Goal: Task Accomplishment & Management: Complete application form

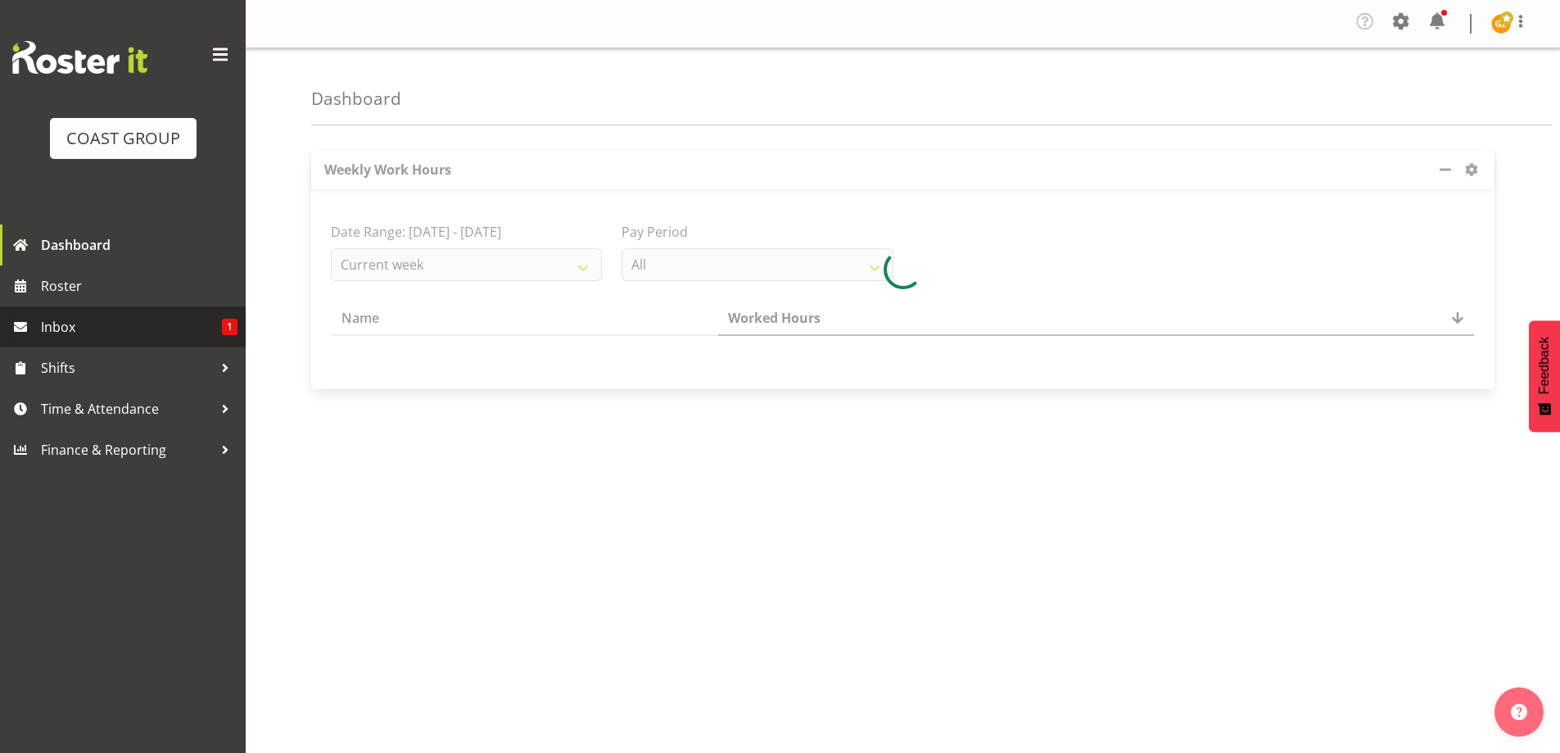
click at [171, 328] on span "Inbox" at bounding box center [131, 326] width 181 height 25
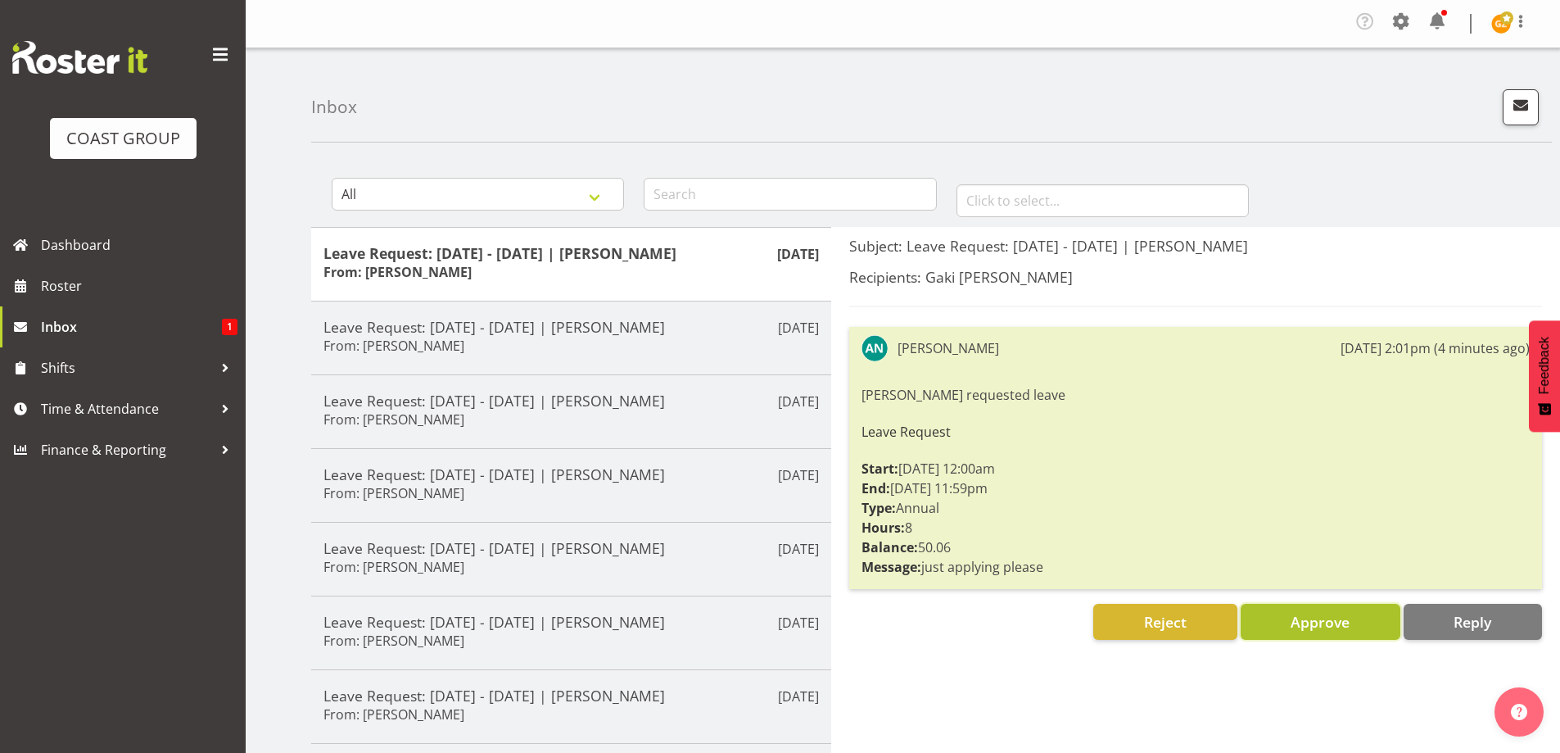
click at [1298, 627] on span "Approve" at bounding box center [1320, 622] width 59 height 20
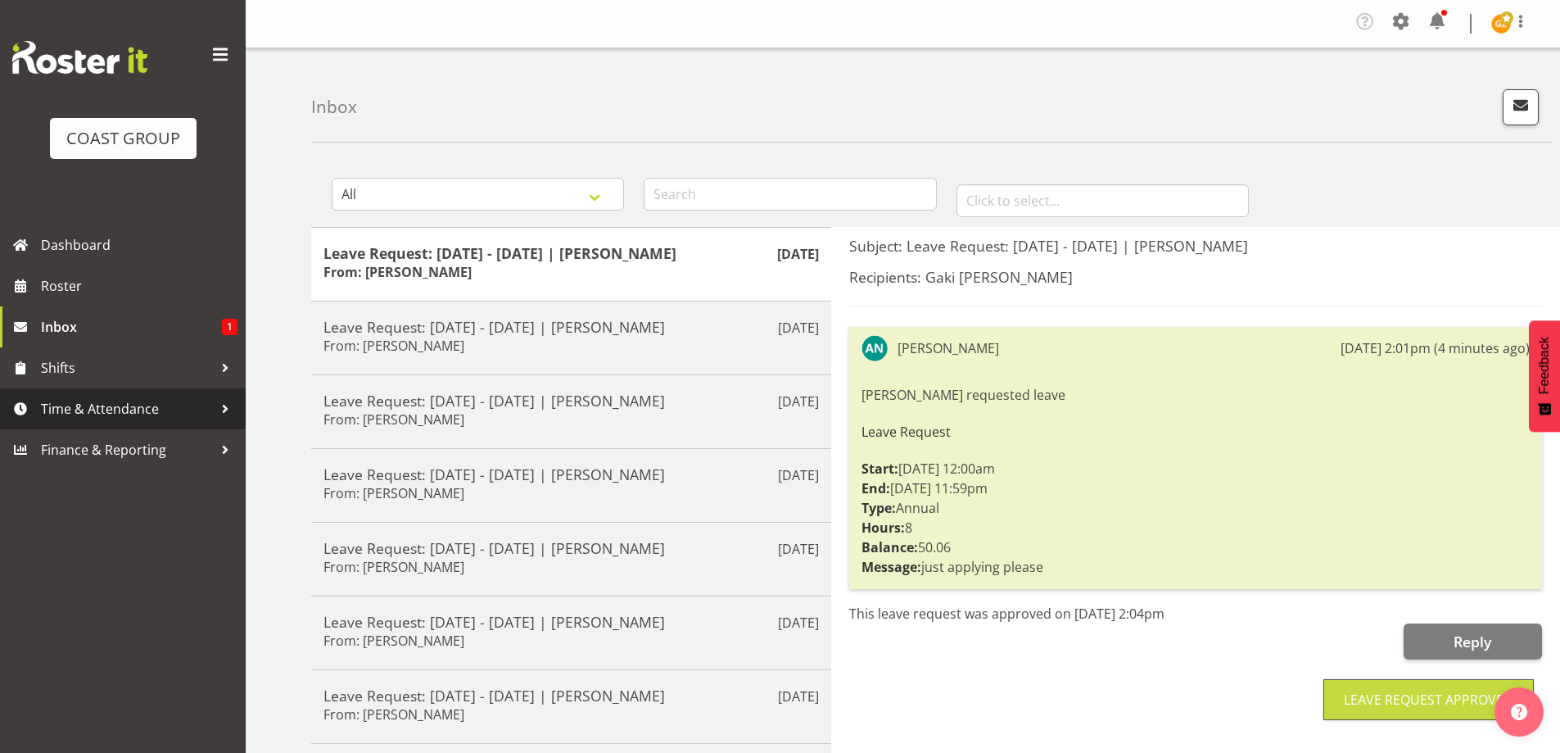
click at [86, 410] on span "Time & Attendance" at bounding box center [127, 408] width 172 height 25
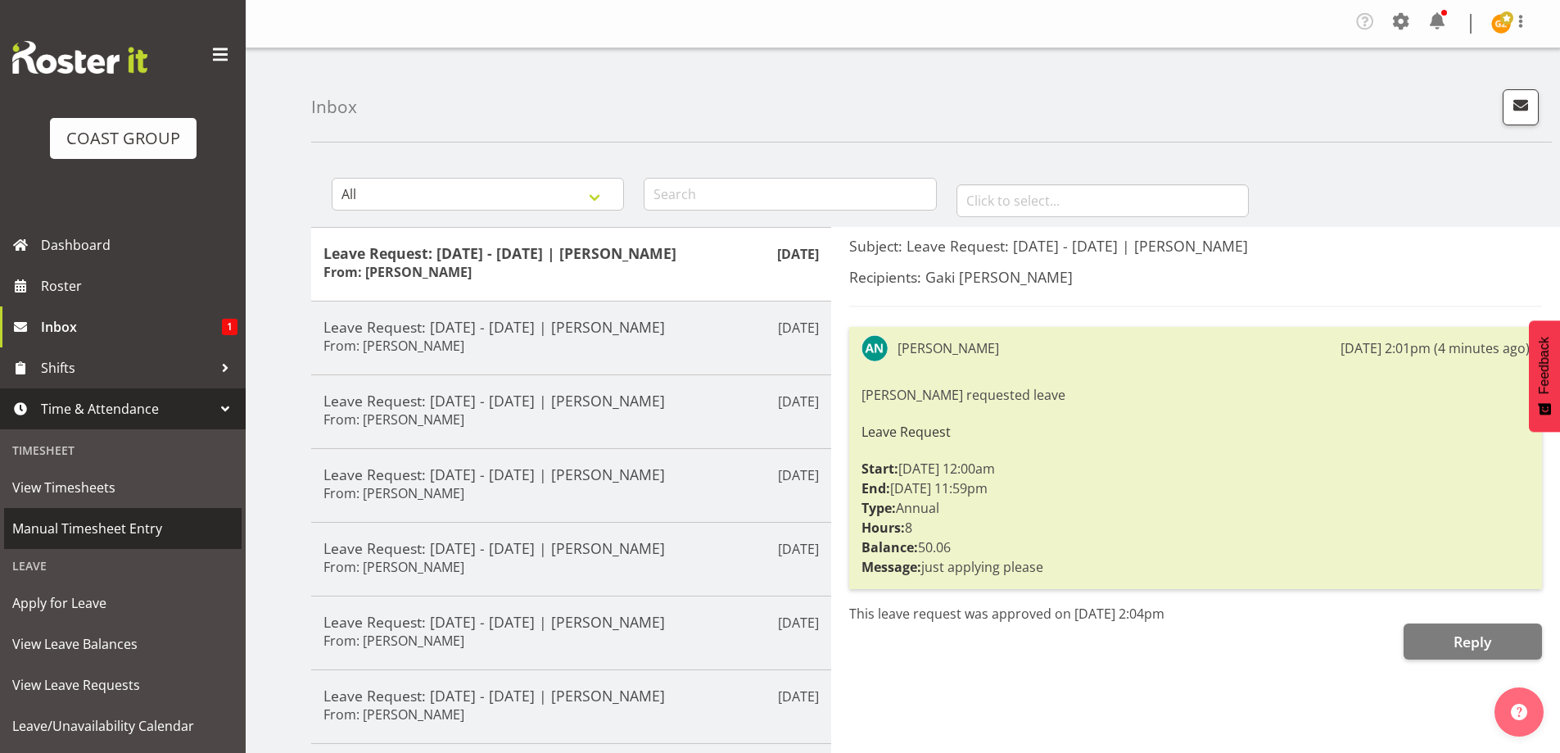
click at [96, 530] on span "Manual Timesheet Entry" at bounding box center [122, 528] width 221 height 25
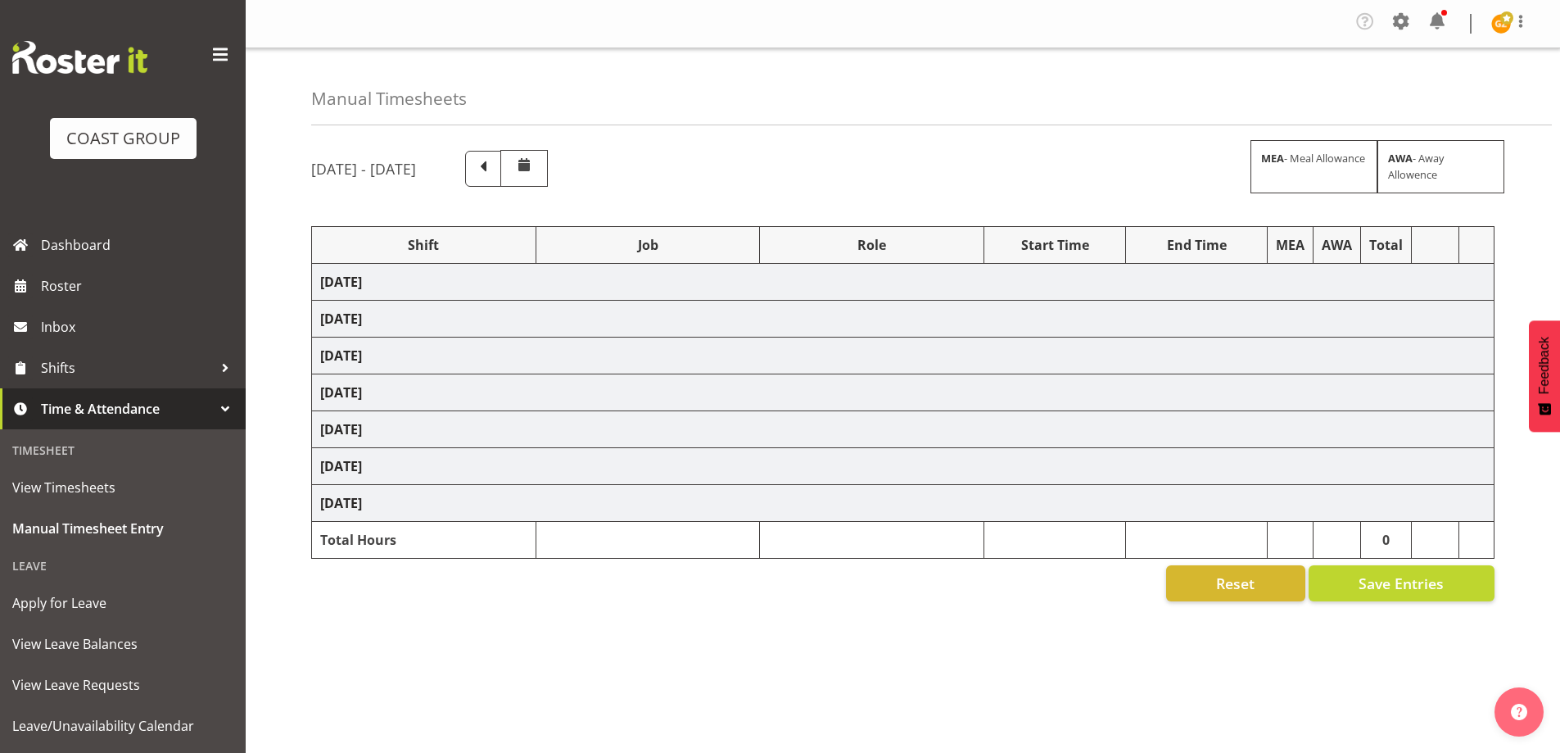
select select "47759"
select select "7032"
select select "47759"
select select "7032"
select select "8"
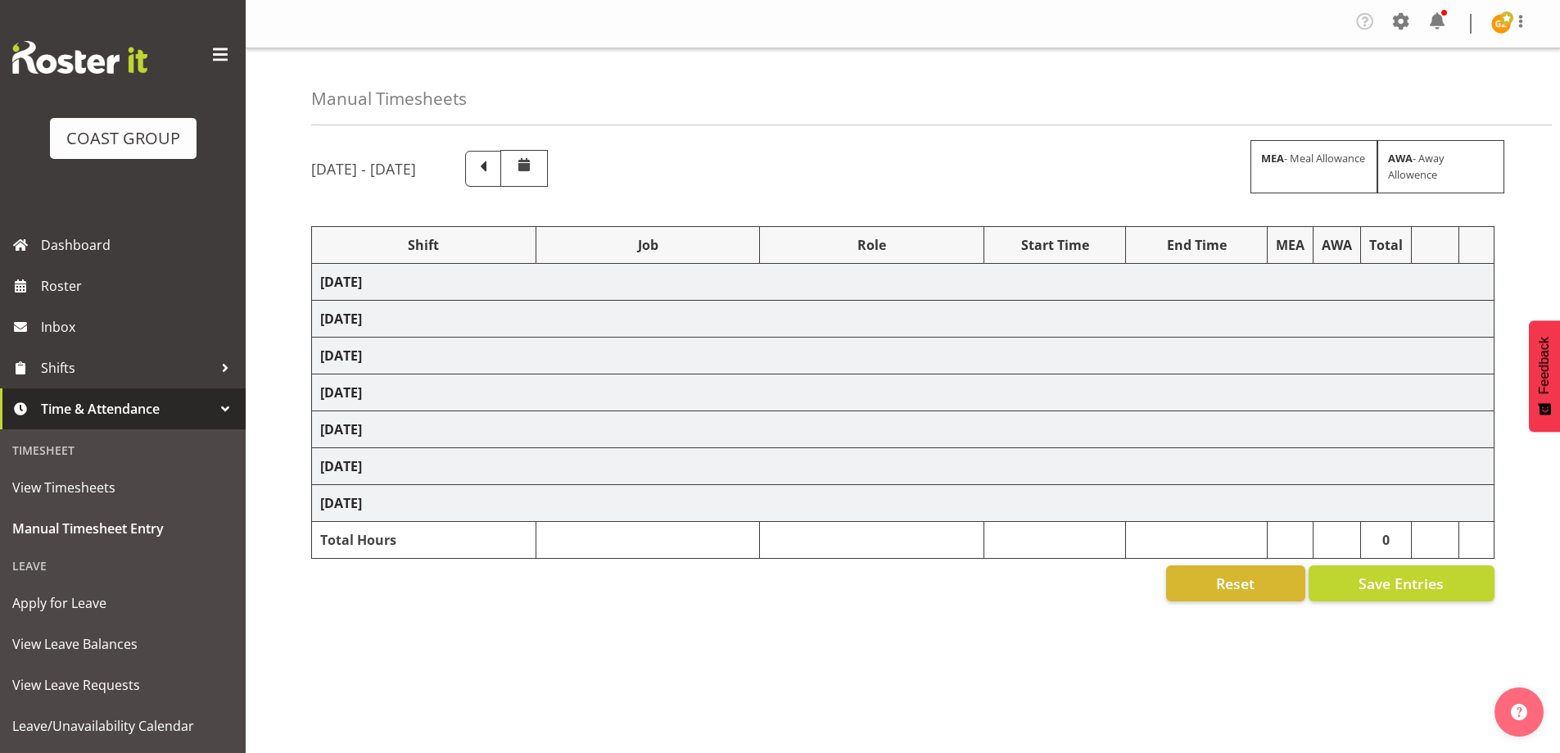
select select "47759"
select select "7032"
select select "47759"
select select "7032"
select select "47759"
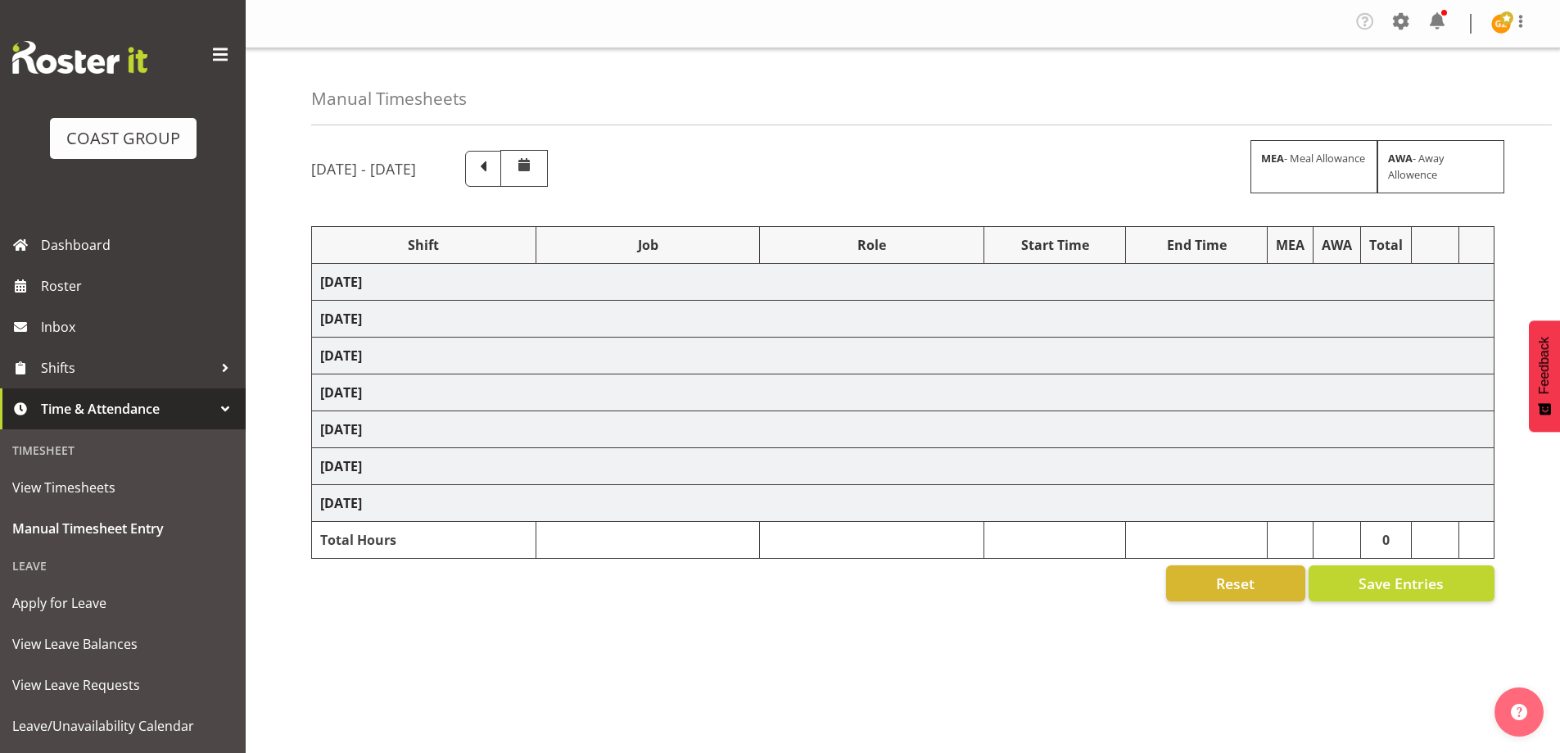
select select "7032"
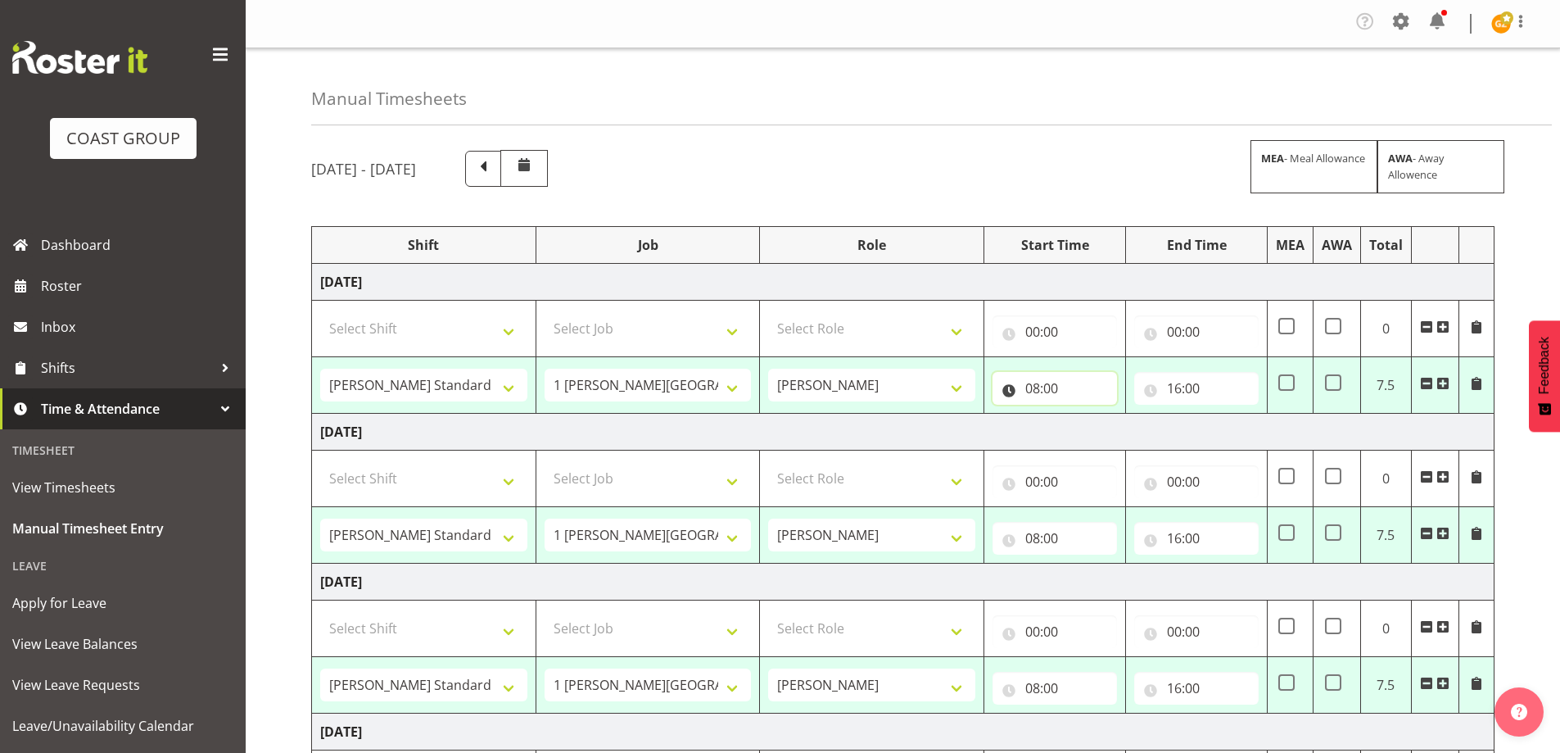
click at [1070, 383] on input "08:00" at bounding box center [1055, 388] width 124 height 33
drag, startPoint x: 1096, startPoint y: 435, endPoint x: 1101, endPoint y: 417, distance: 18.9
click at [1096, 434] on select "00 01 02 03 04 05 06 07 08 09 10 11 12 13 14 15 16 17 18 19 20 21 22 23" at bounding box center [1104, 430] width 37 height 33
select select "7"
click at [1086, 414] on select "00 01 02 03 04 05 06 07 08 09 10 11 12 13 14 15 16 17 18 19 20 21 22 23" at bounding box center [1104, 430] width 37 height 33
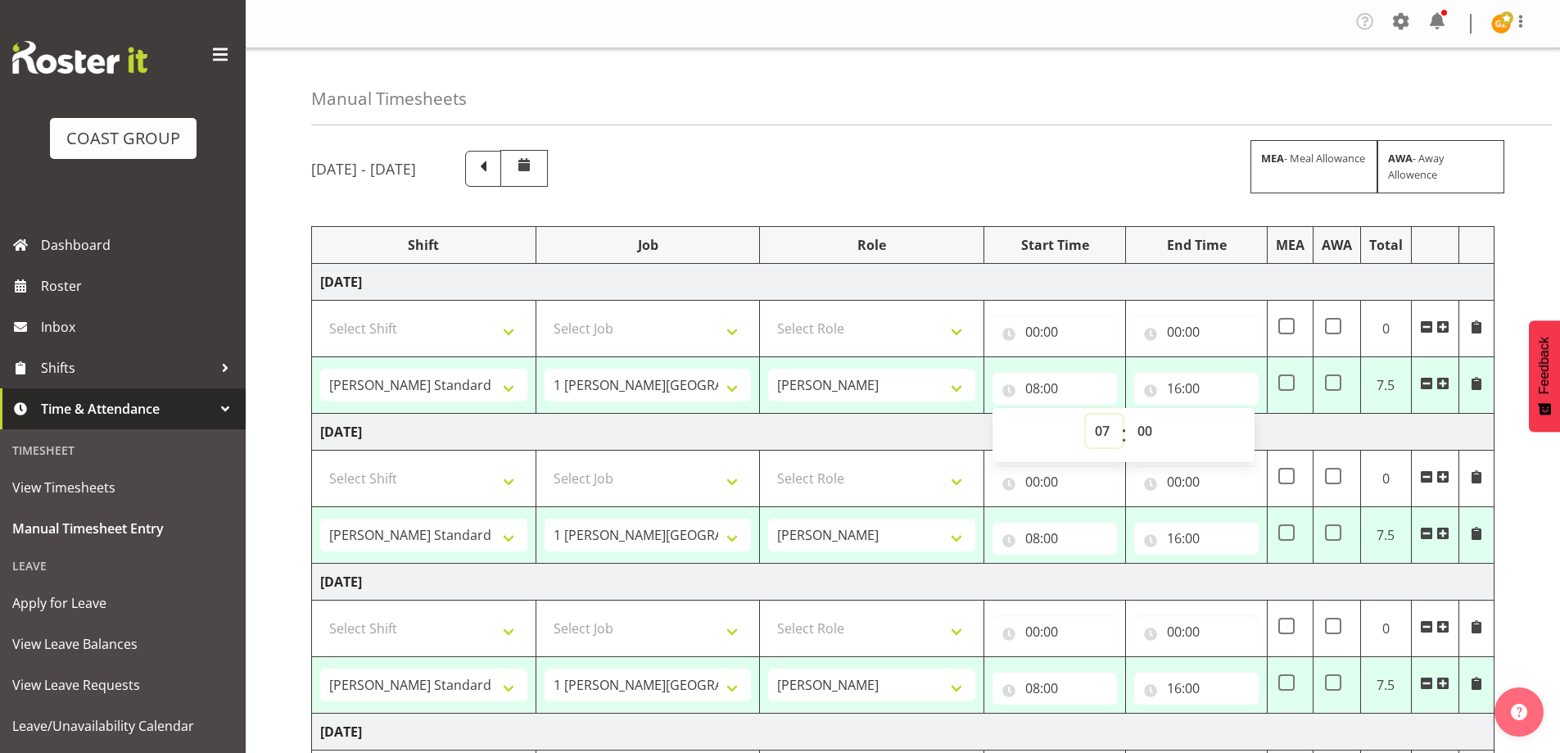
type input "07:00"
click at [1149, 429] on select "00 01 02 03 04 05 06 07 08 09 10 11 12 13 14 15 16 17 18 19 20 21 22 23 24 25 2…" at bounding box center [1146, 430] width 37 height 33
select select "30"
click at [1128, 414] on select "00 01 02 03 04 05 06 07 08 09 10 11 12 13 14 15 16 17 18 19 20 21 22 23 24 25 2…" at bounding box center [1146, 430] width 37 height 33
type input "07:30"
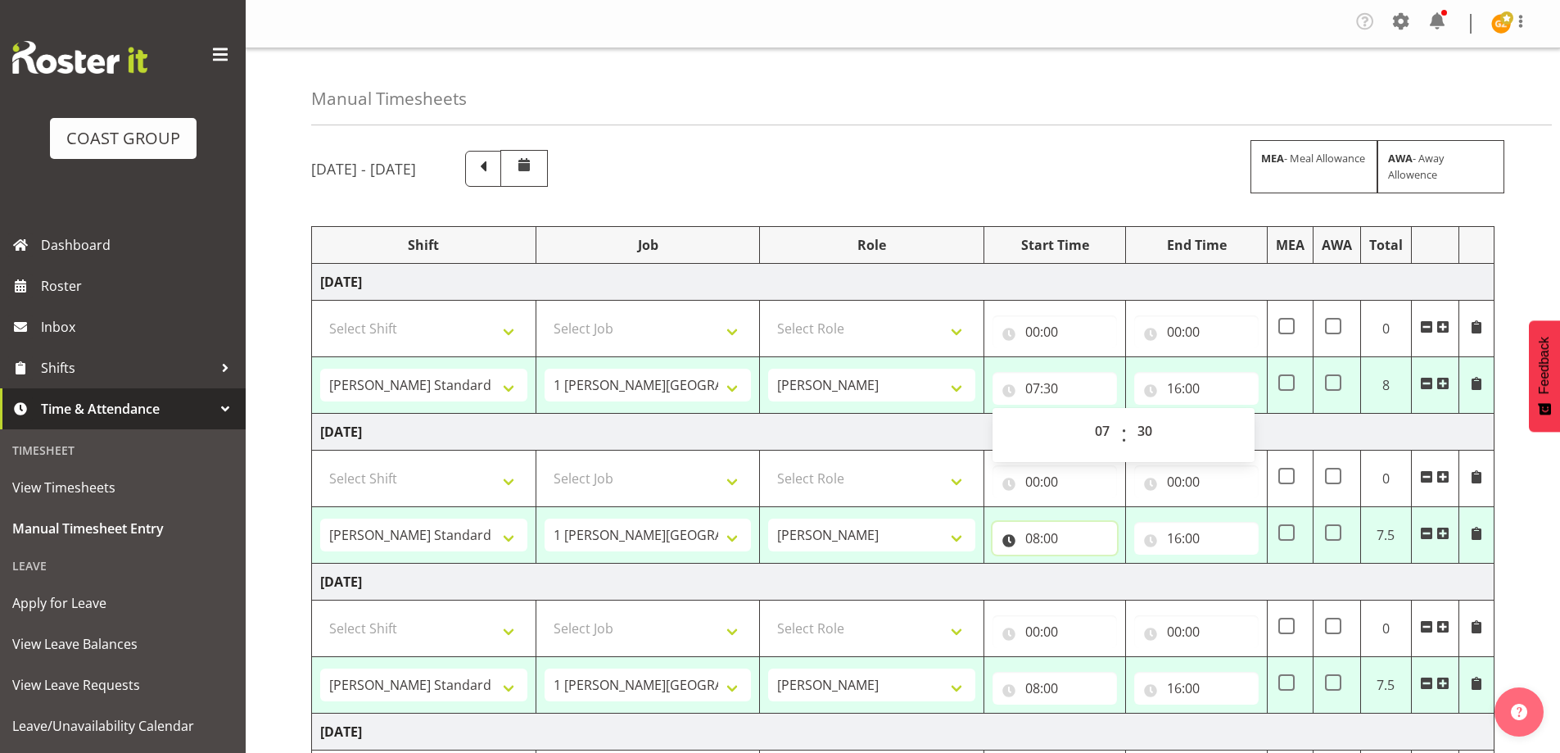
click at [1039, 540] on input "08:00" at bounding box center [1055, 538] width 124 height 33
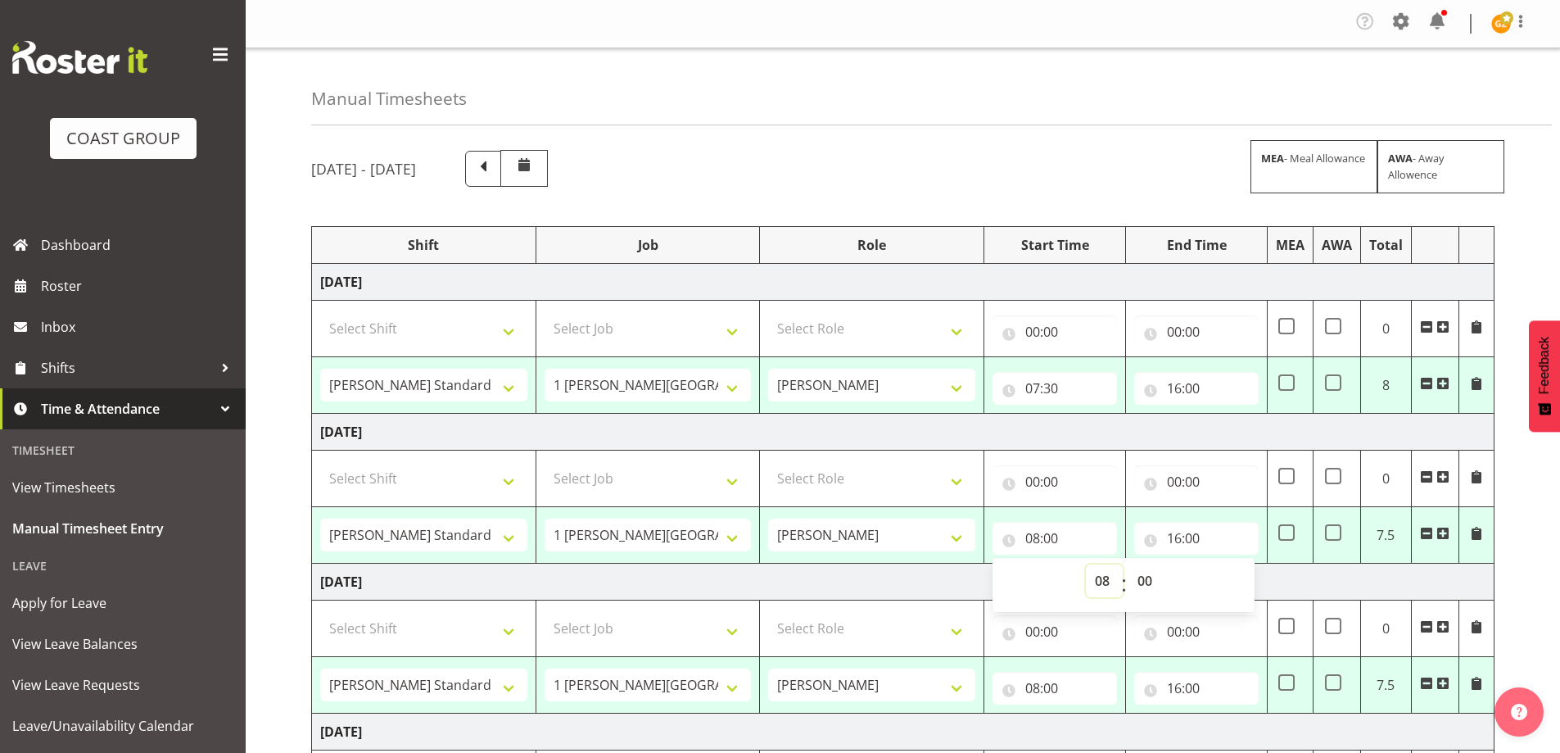
click at [1093, 581] on select "00 01 02 03 04 05 06 07 08 09 10 11 12 13 14 15 16 17 18 19 20 21 22 23" at bounding box center [1104, 580] width 37 height 33
select select "7"
click at [1086, 564] on select "00 01 02 03 04 05 06 07 08 09 10 11 12 13 14 15 16 17 18 19 20 21 22 23" at bounding box center [1104, 580] width 37 height 33
type input "07:00"
click at [1142, 577] on select "00 01 02 03 04 05 06 07 08 09 10 11 12 13 14 15 16 17 18 19 20 21 22 23 24 25 2…" at bounding box center [1146, 580] width 37 height 33
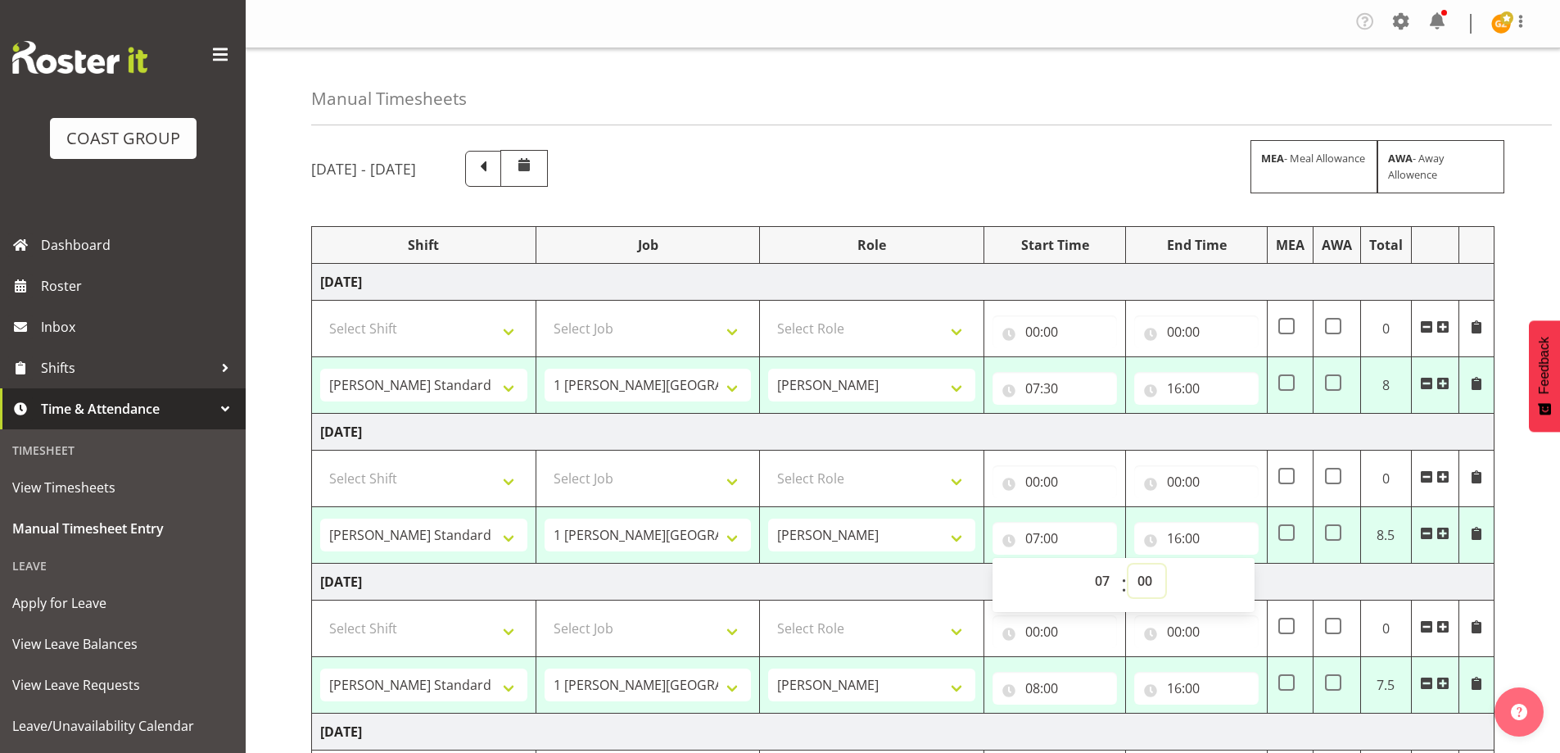
select select "30"
click at [1128, 564] on select "00 01 02 03 04 05 06 07 08 09 10 11 12 13 14 15 16 17 18 19 20 21 22 23 24 25 2…" at bounding box center [1146, 580] width 37 height 33
type input "07:30"
click at [1066, 677] on input "08:00" at bounding box center [1055, 688] width 124 height 33
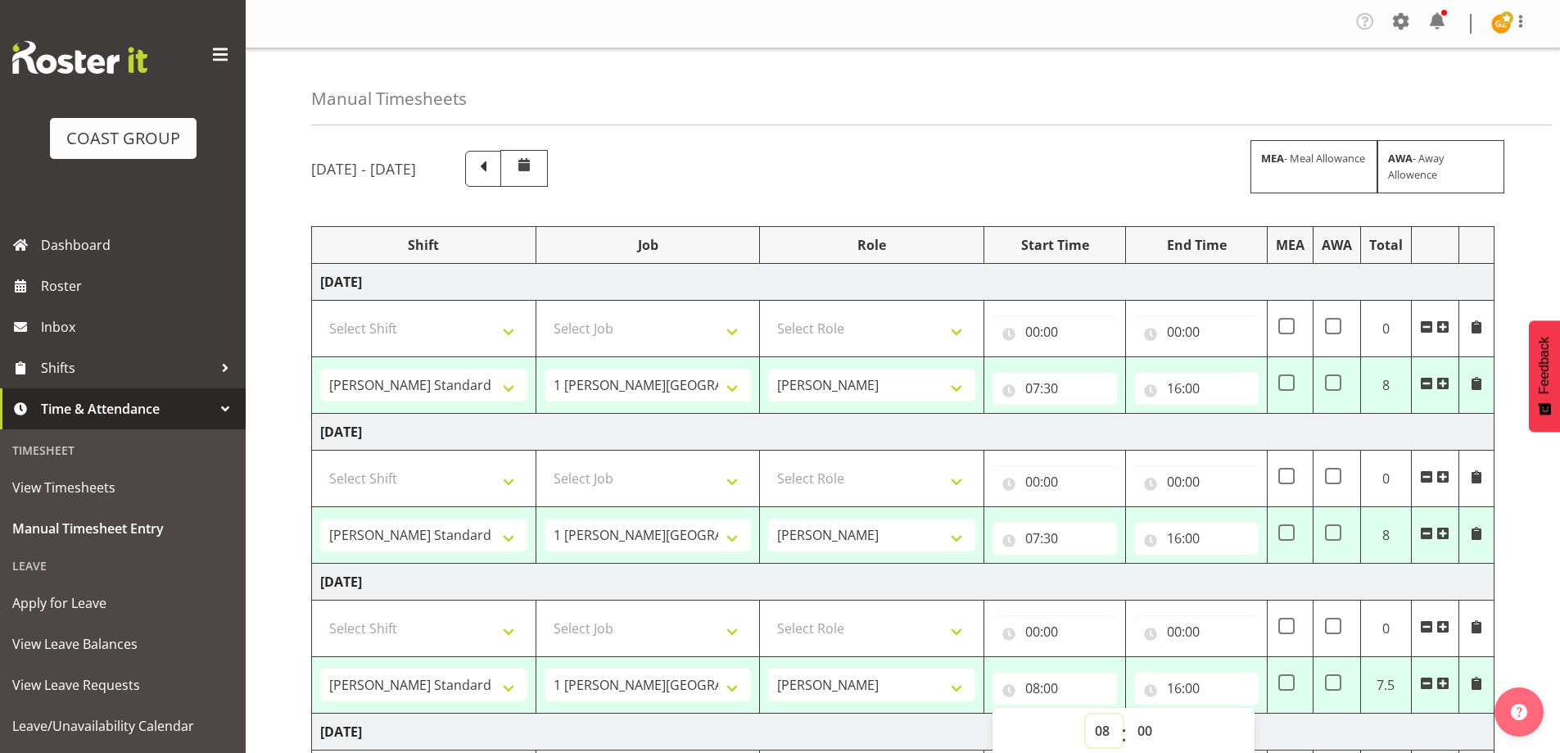
click at [1101, 734] on select "00 01 02 03 04 05 06 07 08 09 10 11 12 13 14 15 16 17 18 19 20 21 22 23" at bounding box center [1104, 730] width 37 height 33
select select "7"
click at [1086, 714] on select "00 01 02 03 04 05 06 07 08 09 10 11 12 13 14 15 16 17 18 19 20 21 22 23" at bounding box center [1104, 730] width 37 height 33
type input "07:00"
drag, startPoint x: 1155, startPoint y: 726, endPoint x: 1150, endPoint y: 716, distance: 11.0
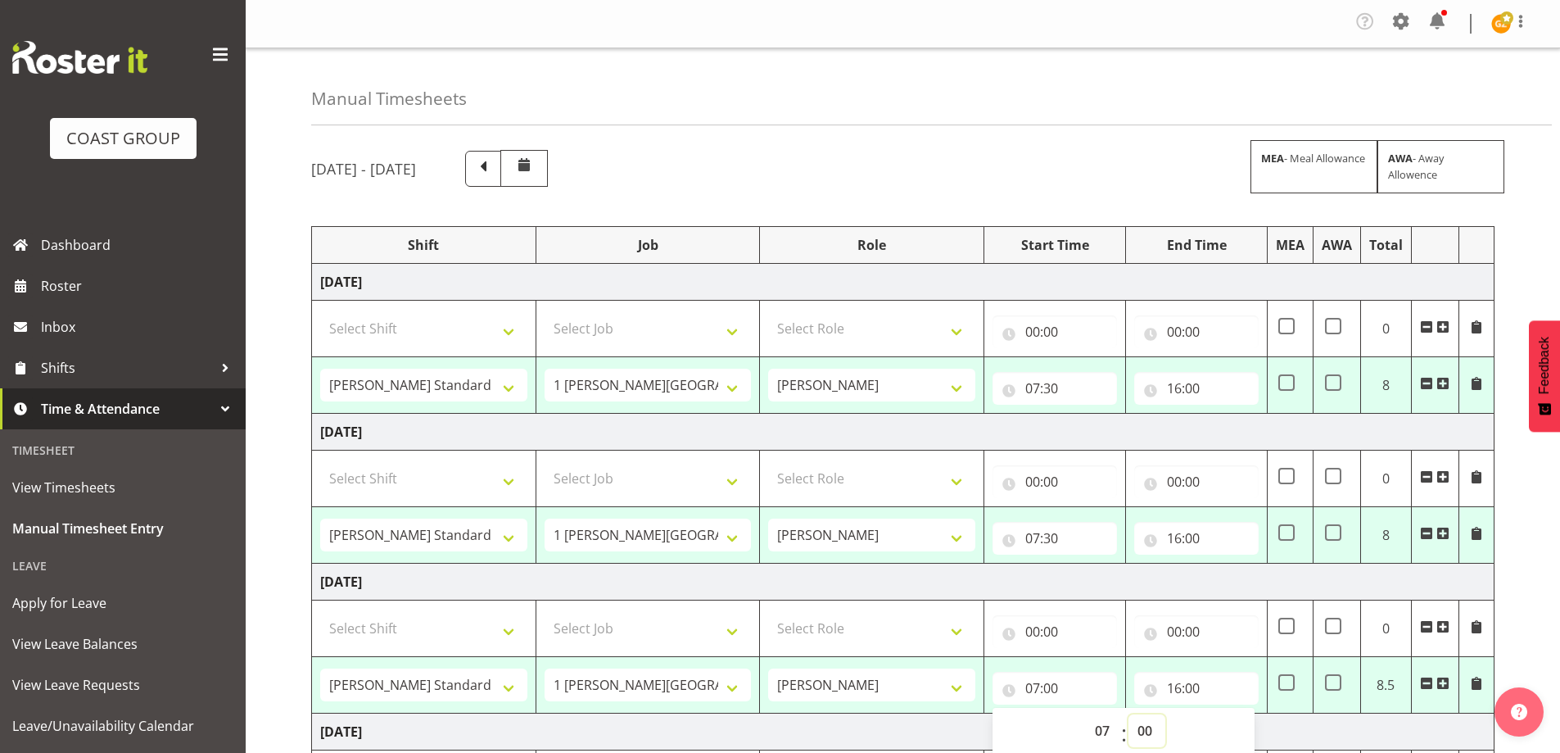
click at [1155, 726] on select "00 01 02 03 04 05 06 07 08 09 10 11 12 13 14 15 16 17 18 19 20 21 22 23 24 25 2…" at bounding box center [1146, 730] width 37 height 33
select select "30"
click at [1128, 714] on select "00 01 02 03 04 05 06 07 08 09 10 11 12 13 14 15 16 17 18 19 20 21 22 23 24 25 2…" at bounding box center [1146, 730] width 37 height 33
type input "07:30"
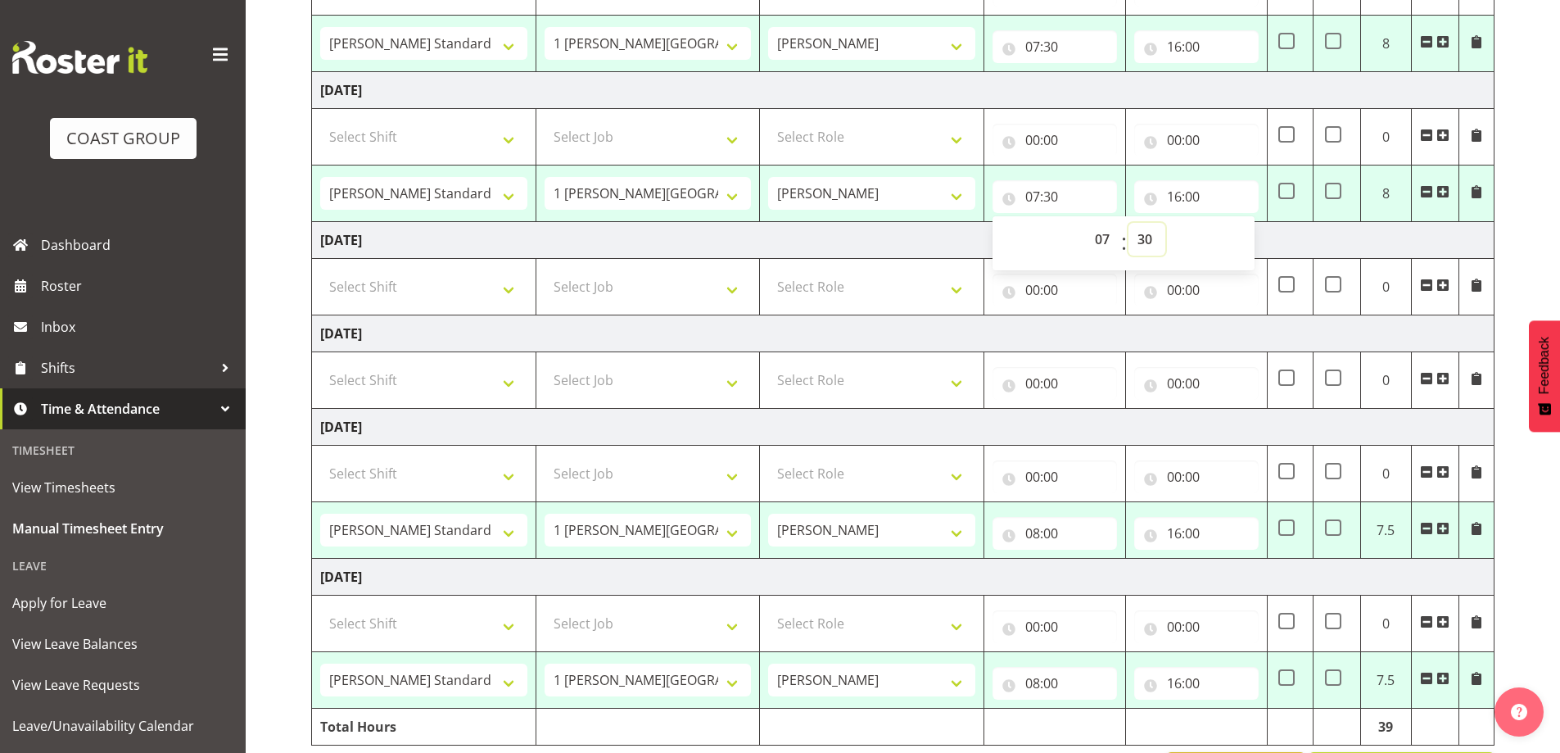
scroll to position [551, 0]
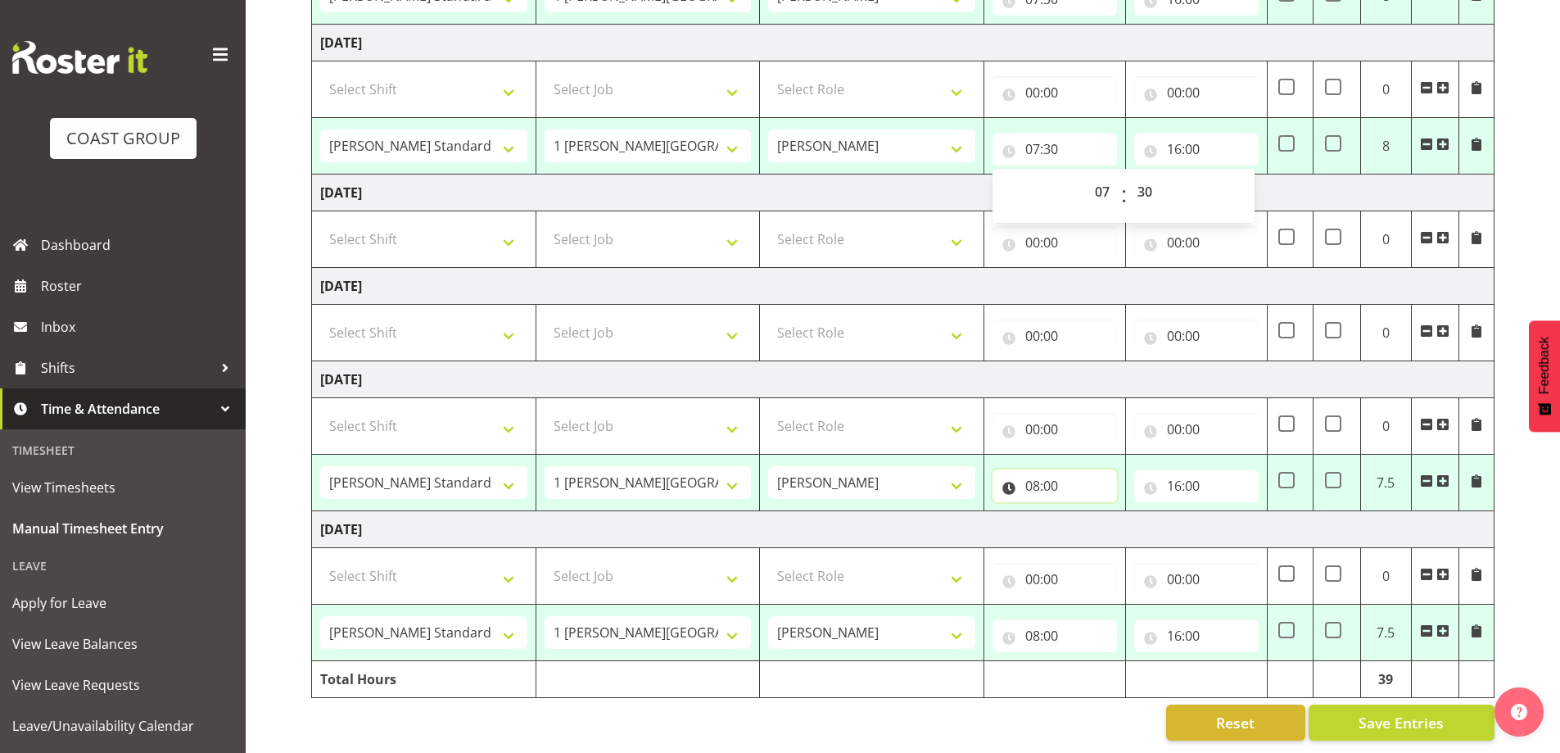
click at [1055, 482] on input "08:00" at bounding box center [1055, 485] width 124 height 33
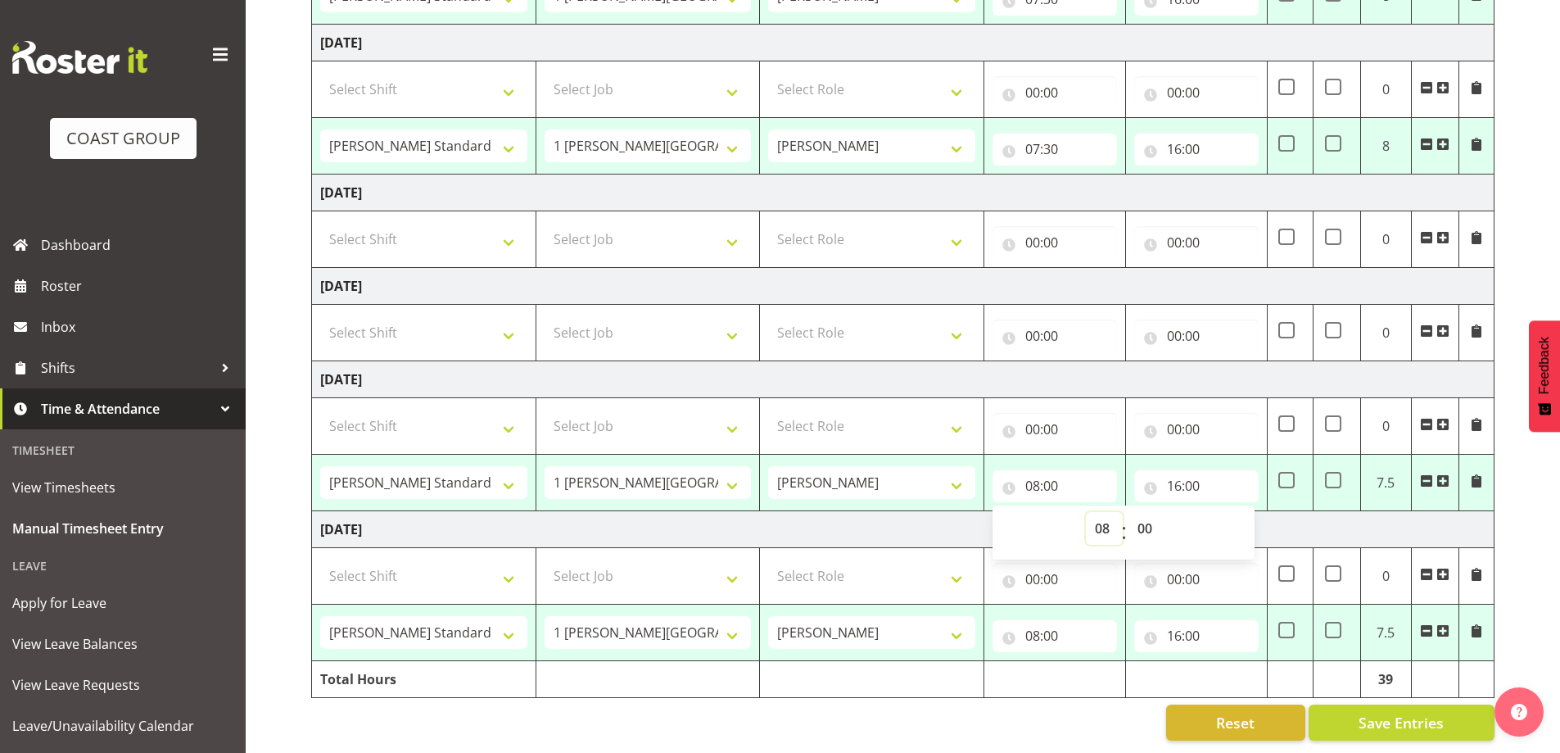
click at [1105, 513] on select "00 01 02 03 04 05 06 07 08 09 10 11 12 13 14 15 16 17 18 19 20 21 22 23" at bounding box center [1104, 528] width 37 height 33
select select "7"
click at [1086, 512] on select "00 01 02 03 04 05 06 07 08 09 10 11 12 13 14 15 16 17 18 19 20 21 22 23" at bounding box center [1104, 528] width 37 height 33
type input "07:00"
click at [1142, 515] on select "00 01 02 03 04 05 06 07 08 09 10 11 12 13 14 15 16 17 18 19 20 21 22 23 24 25 2…" at bounding box center [1146, 528] width 37 height 33
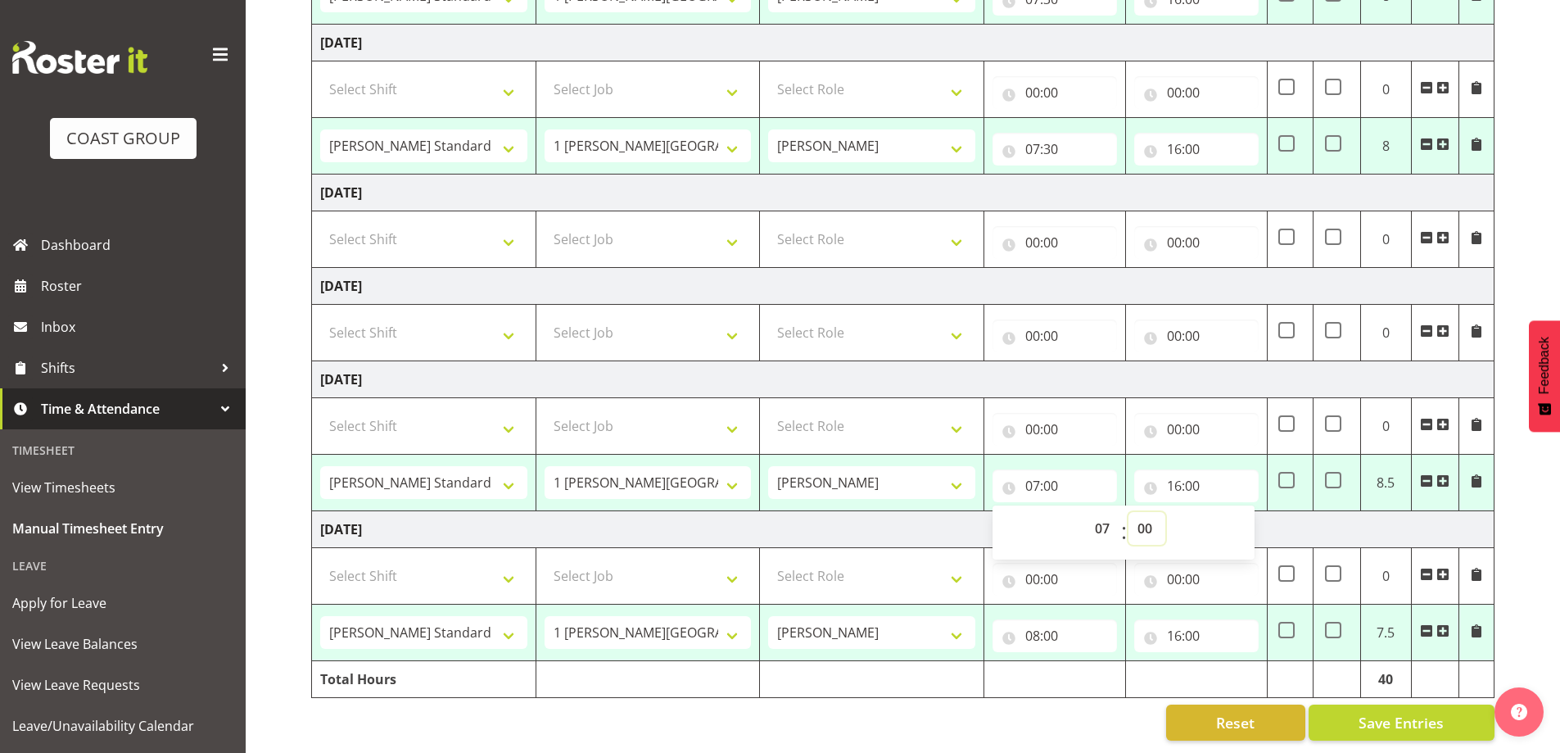
select select "30"
click at [1128, 512] on select "00 01 02 03 04 05 06 07 08 09 10 11 12 13 14 15 16 17 18 19 20 21 22 23 24 25 2…" at bounding box center [1146, 528] width 37 height 33
type input "07:30"
click at [1078, 626] on input "08:00" at bounding box center [1055, 635] width 124 height 33
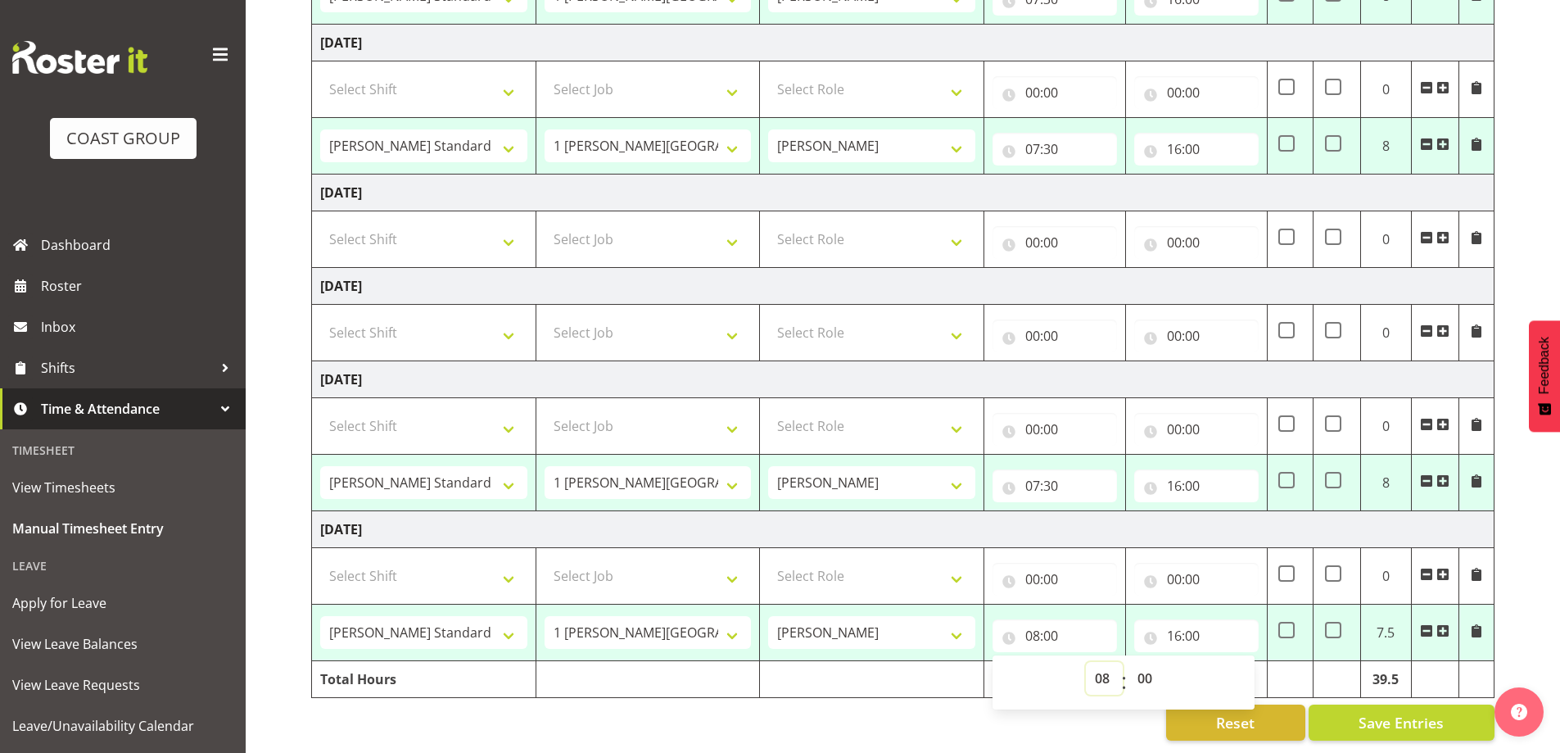
click at [1101, 668] on select "00 01 02 03 04 05 06 07 08 09 10 11 12 13 14 15 16 17 18 19 20 21 22 23" at bounding box center [1104, 678] width 37 height 33
select select "7"
click at [1086, 662] on select "00 01 02 03 04 05 06 07 08 09 10 11 12 13 14 15 16 17 18 19 20 21 22 23" at bounding box center [1104, 678] width 37 height 33
type input "07:00"
click at [1149, 667] on select "00 01 02 03 04 05 06 07 08 09 10 11 12 13 14 15 16 17 18 19 20 21 22 23 24 25 2…" at bounding box center [1146, 678] width 37 height 33
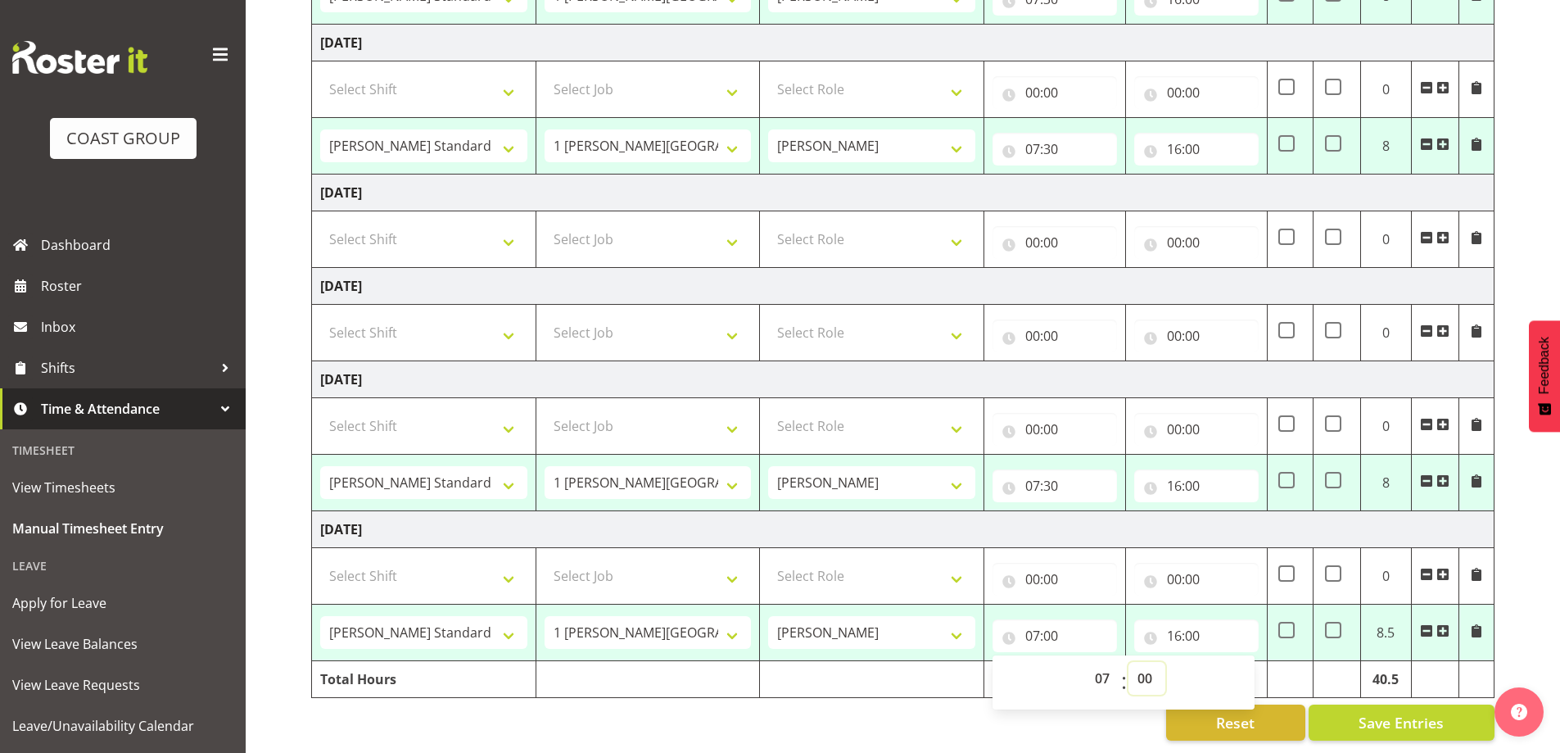
select select "30"
click at [1128, 662] on select "00 01 02 03 04 05 06 07 08 09 10 11 12 13 14 15 16 17 18 19 20 21 22 23 24 25 2…" at bounding box center [1146, 678] width 37 height 33
type input "07:30"
click at [1406, 712] on span "Save Entries" at bounding box center [1401, 722] width 85 height 21
select select "47759"
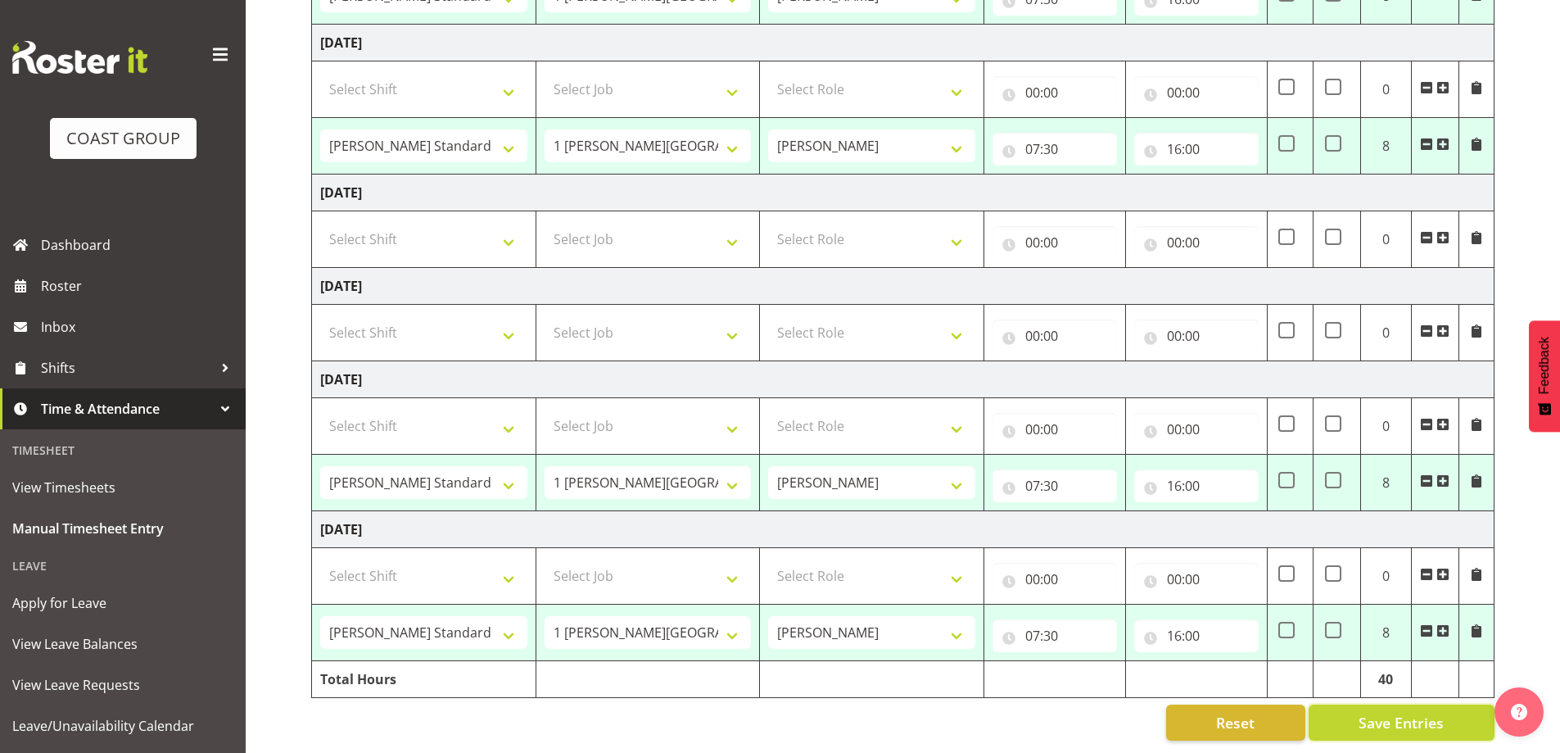
select select "7032"
type input "07:30"
type input "16:00"
select select "47759"
select select "7032"
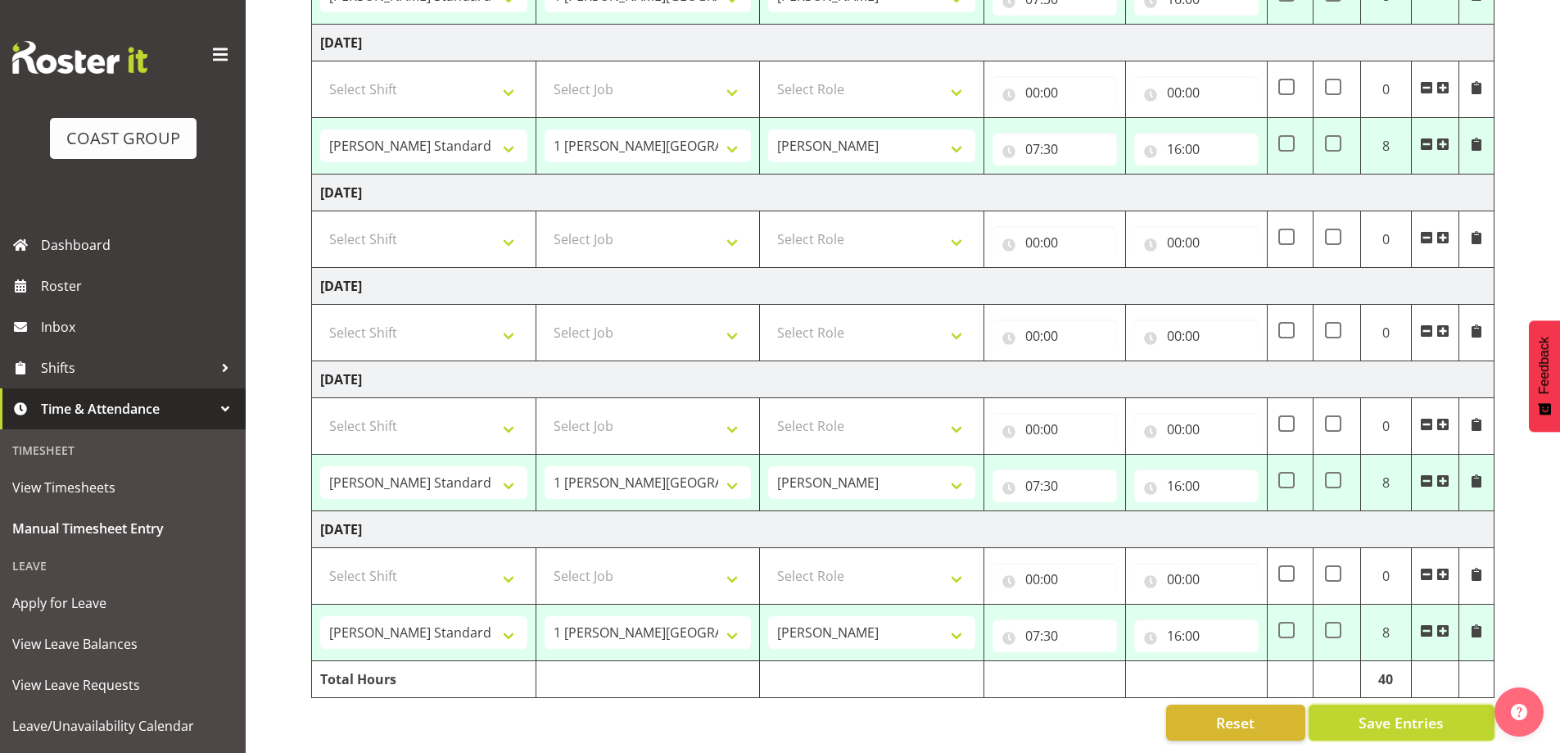
type input "07:30"
type input "16:00"
select select "47759"
select select "7032"
type input "07:30"
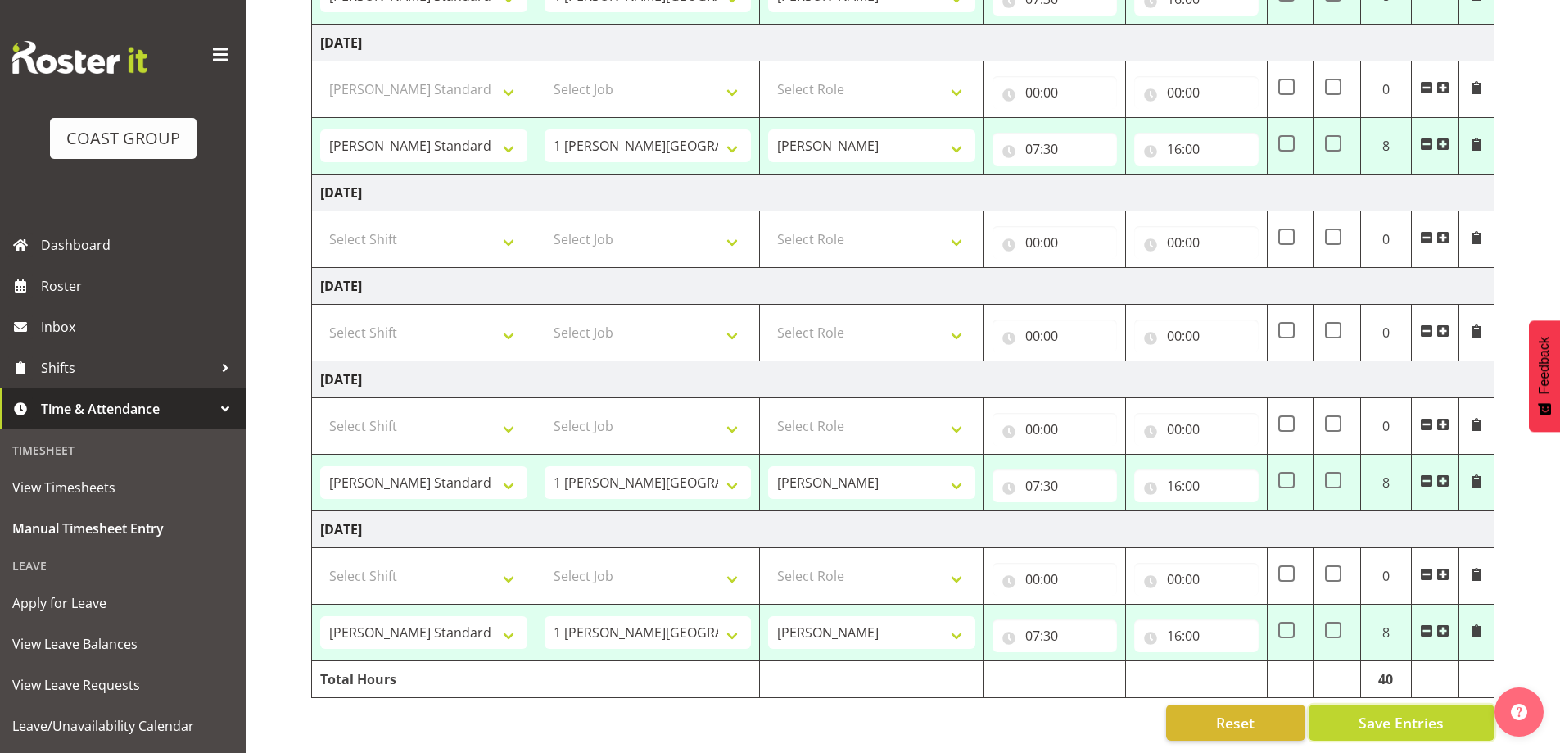
type input "16:00"
select select "47759"
select select "7032"
type input "07:30"
type input "16:00"
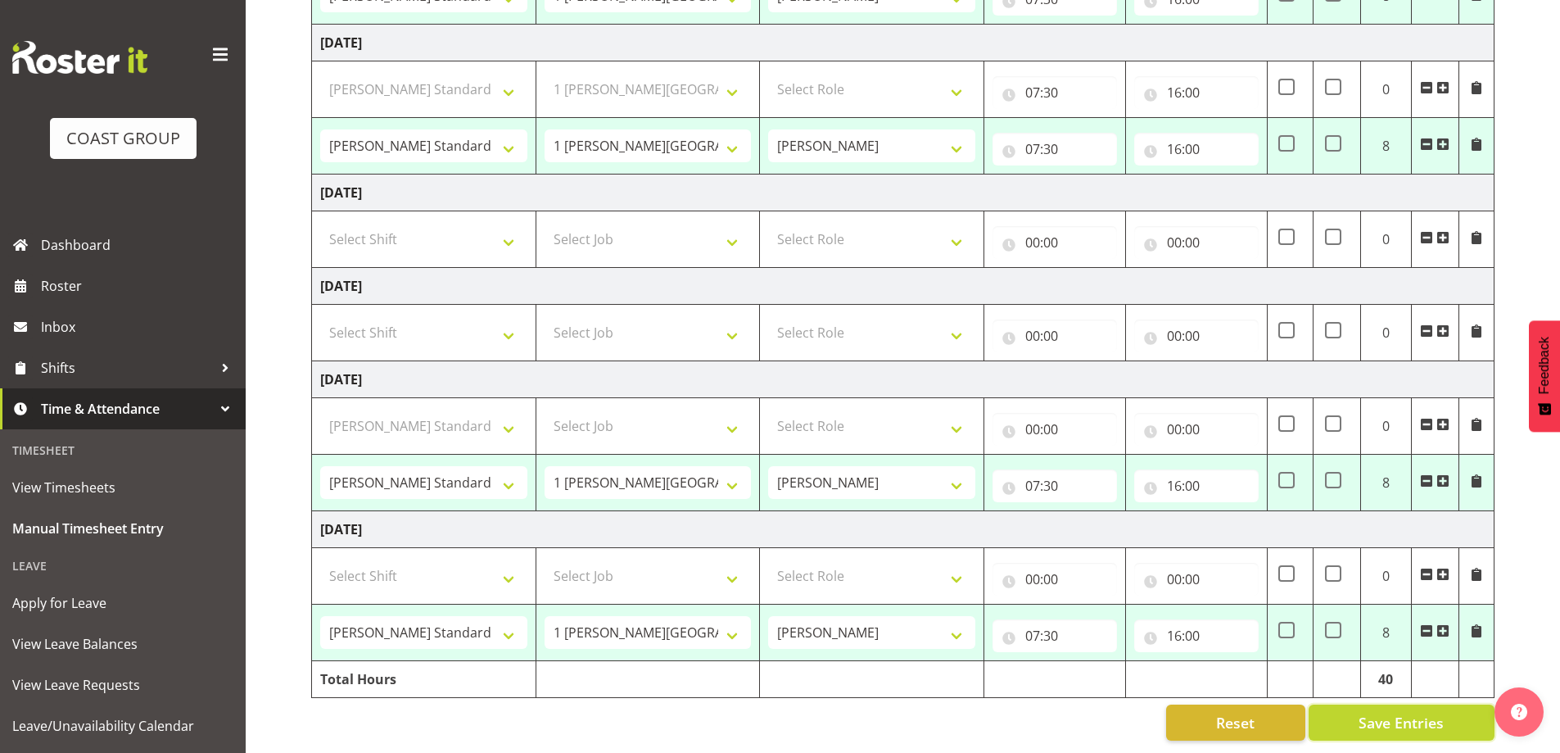
select select "47759"
select select "7032"
type input "07:30"
type input "16:00"
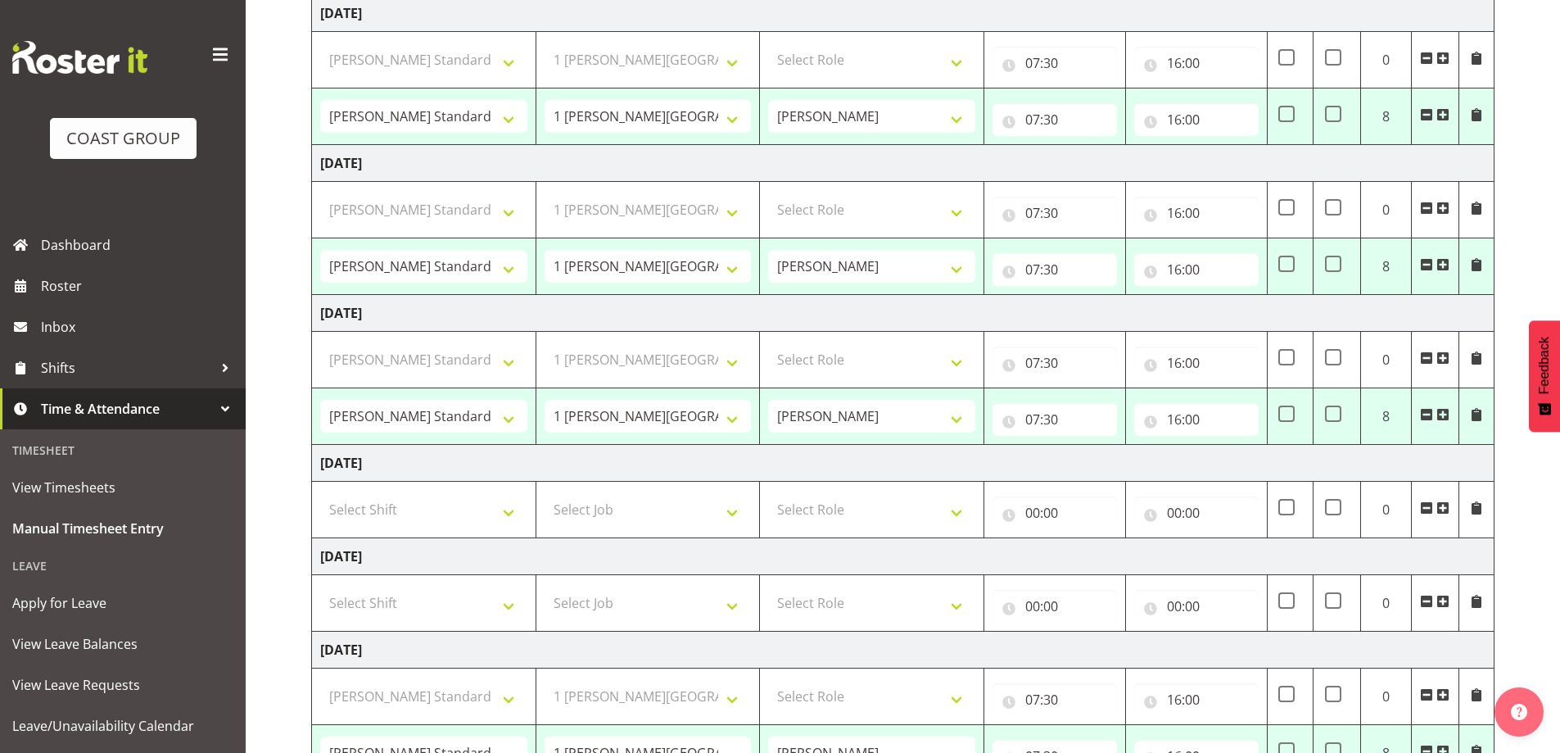
select select "47759"
select select "7032"
select select "47759"
select select "7032"
select select "47759"
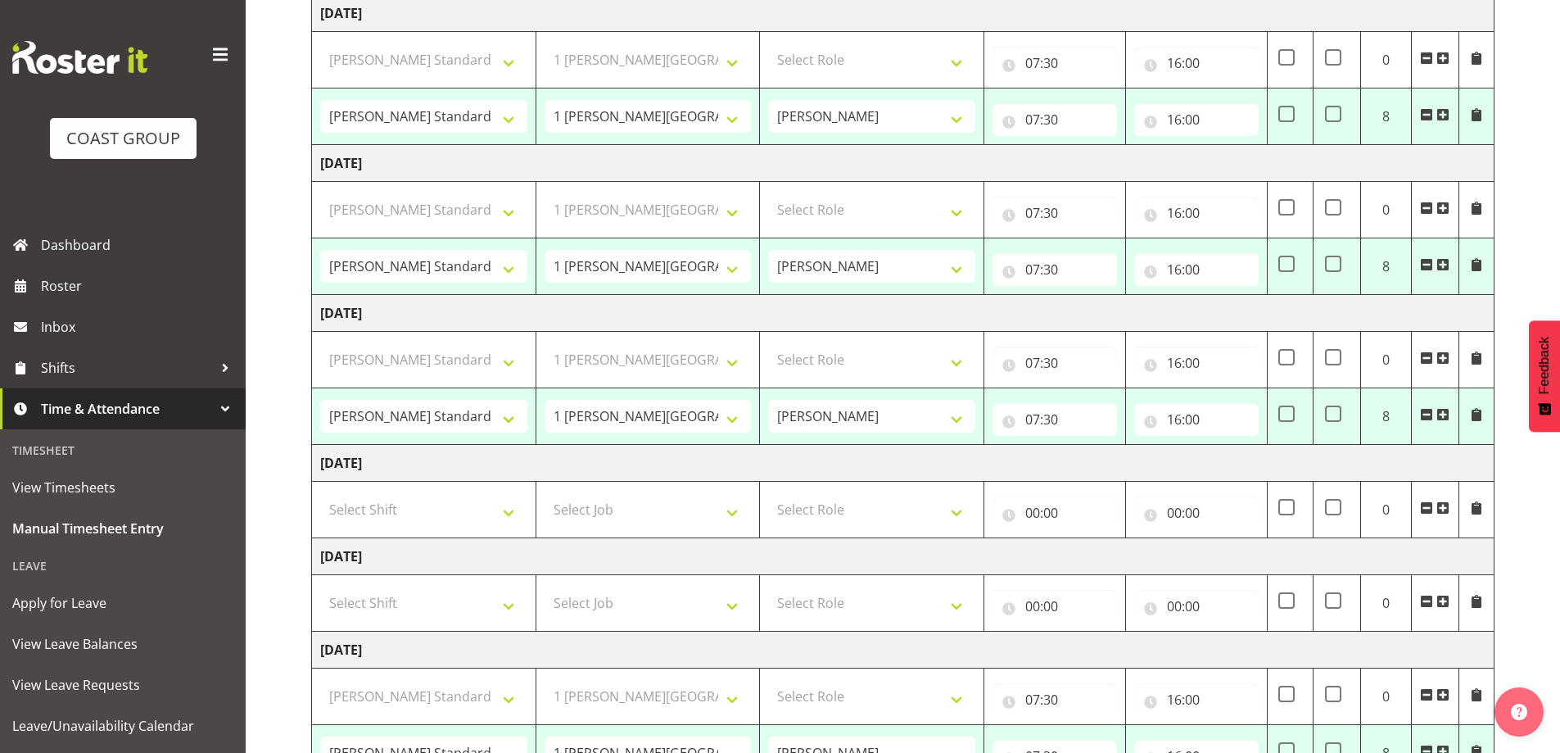
select select "7032"
select select "47759"
select select "7032"
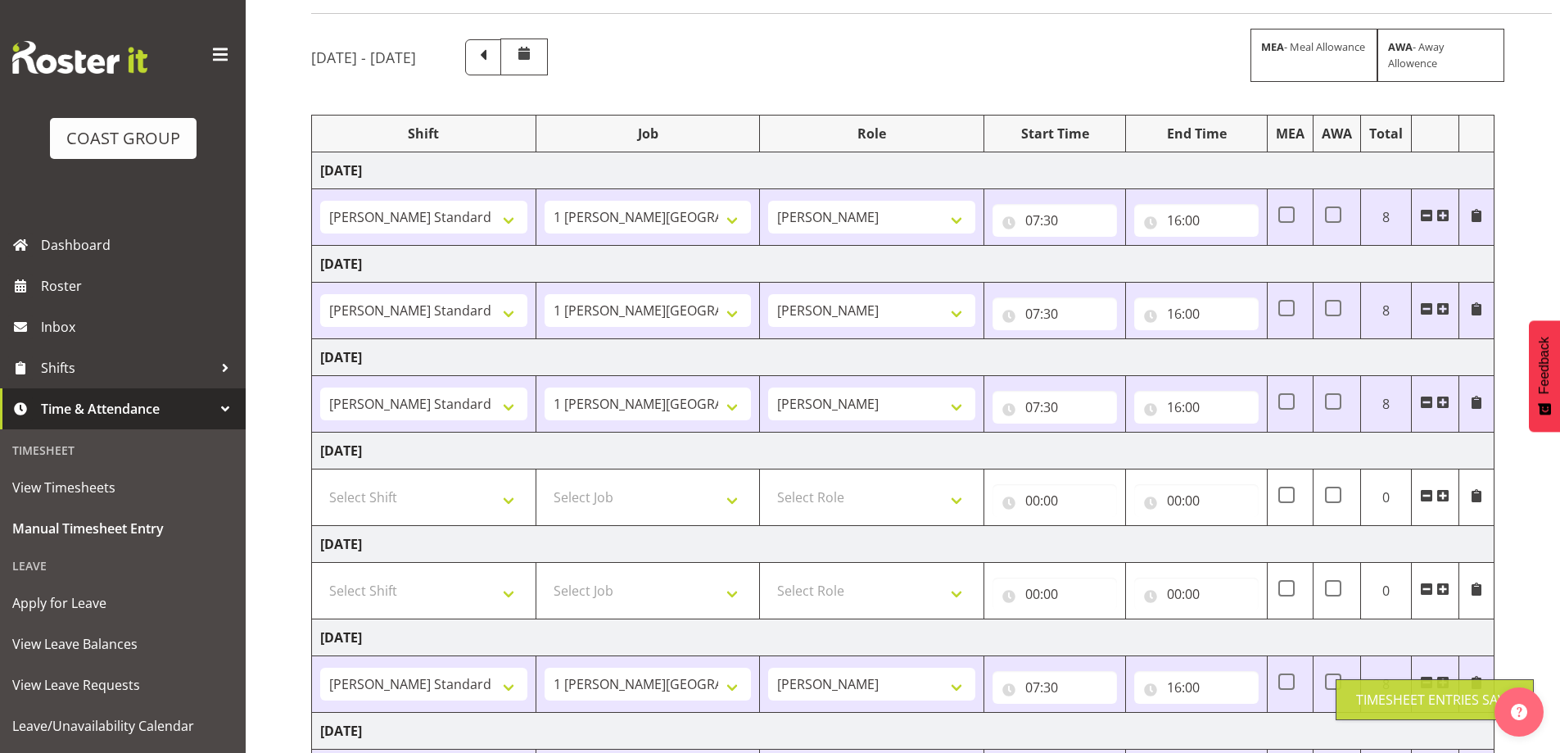
scroll to position [0, 0]
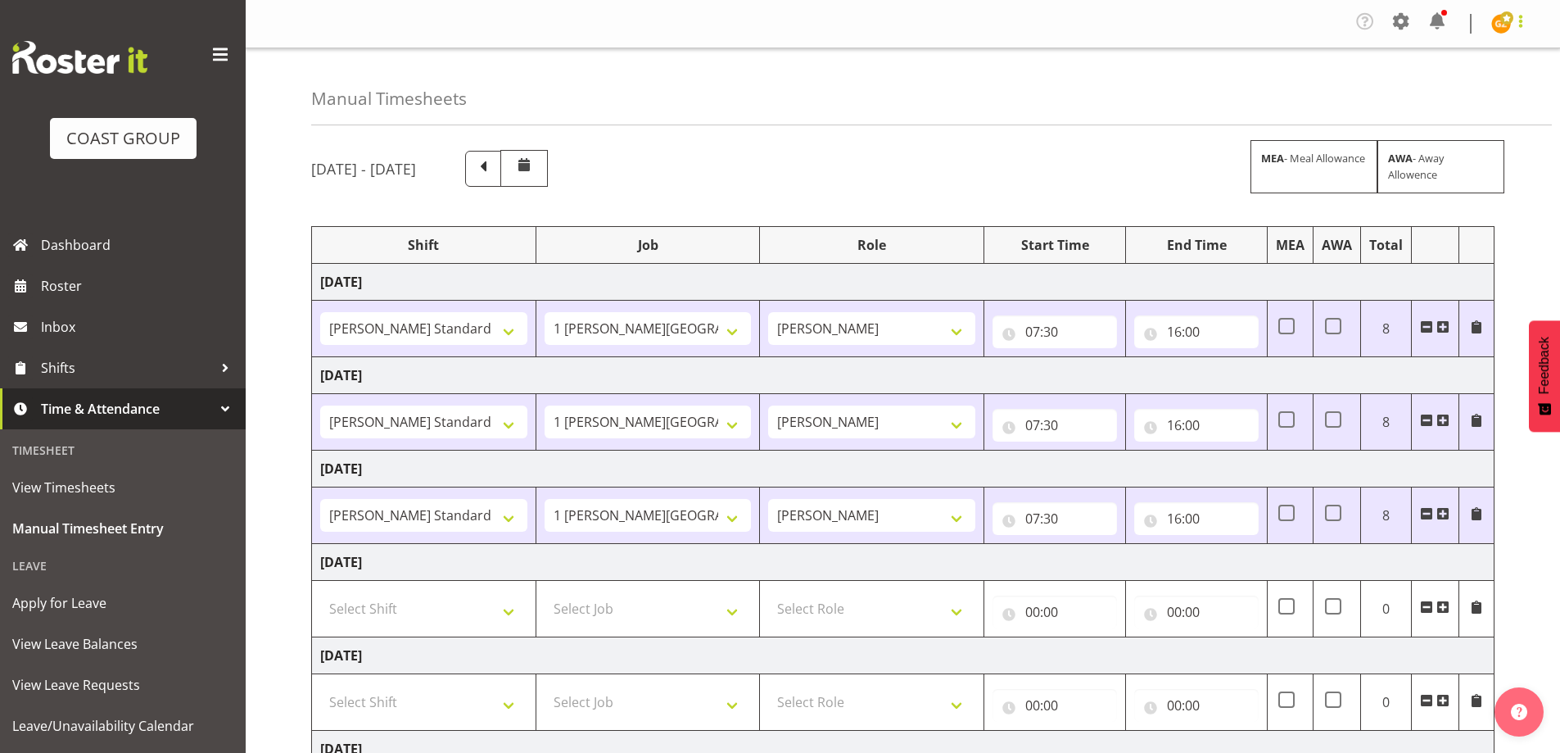
click at [1517, 20] on span at bounding box center [1521, 21] width 20 height 20
click at [1499, 96] on link "Log Out" at bounding box center [1451, 89] width 157 height 29
